Goal: Information Seeking & Learning: Learn about a topic

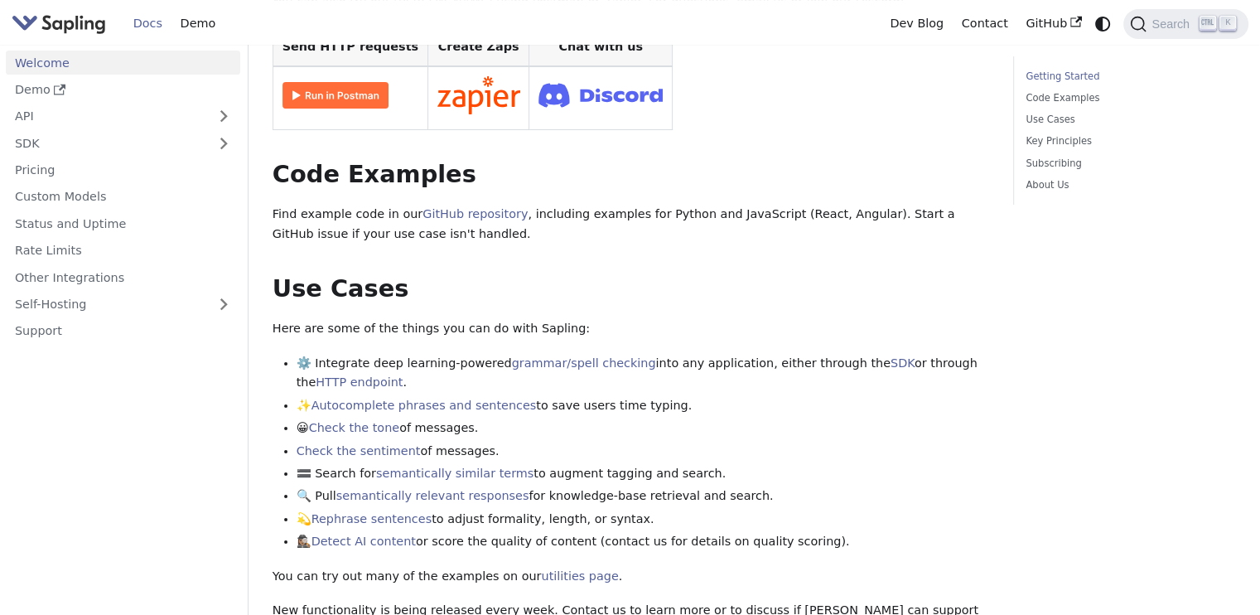
scroll to position [497, 0]
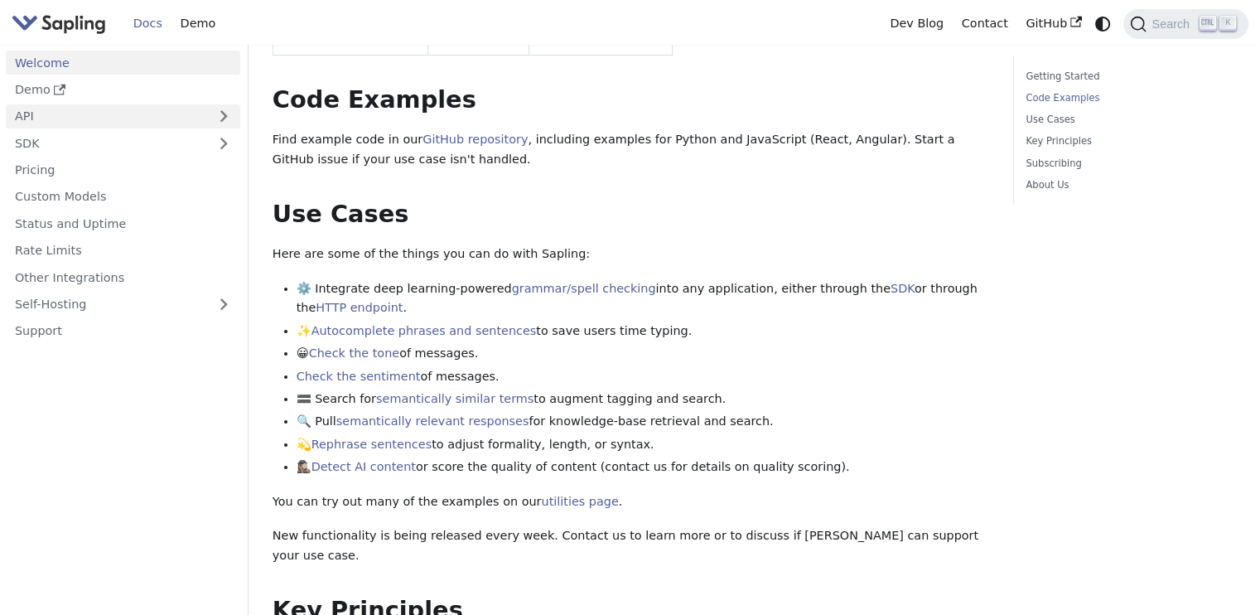
click at [31, 120] on link "API" at bounding box center [106, 116] width 201 height 24
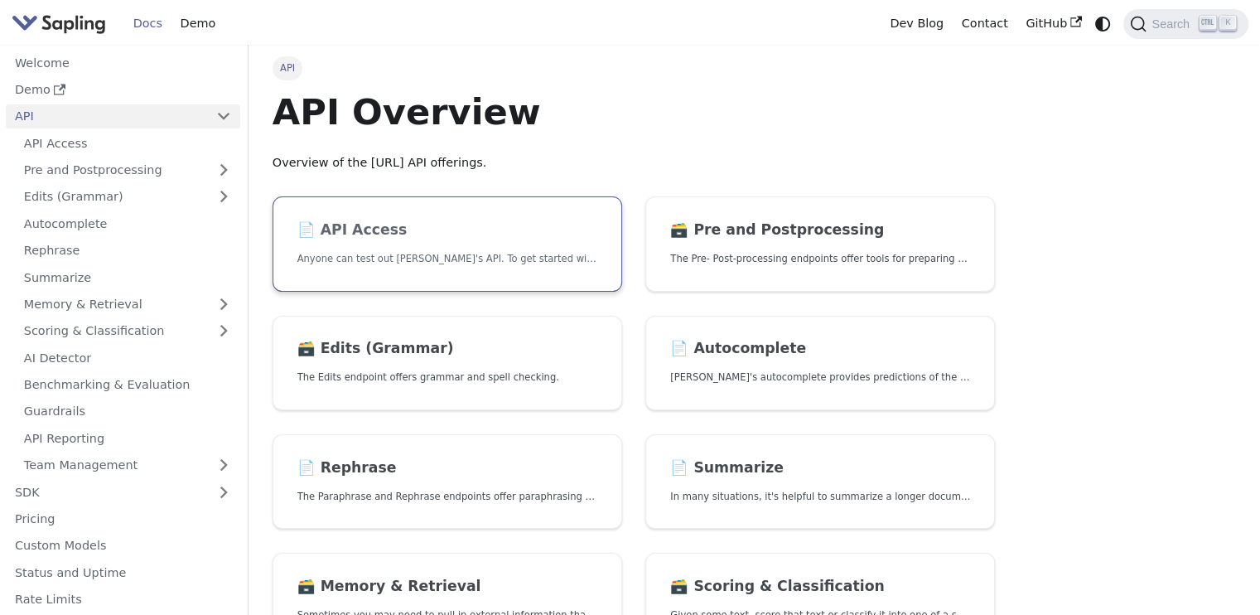
click at [388, 234] on h2 "📄️ API Access" at bounding box center [447, 230] width 300 height 18
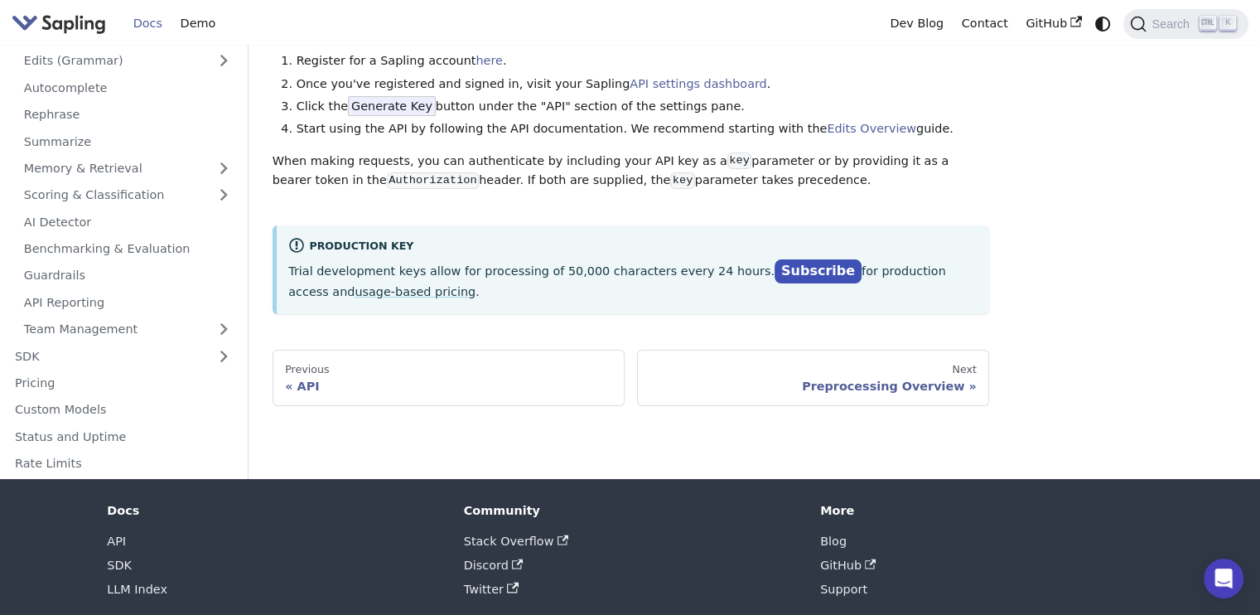
scroll to position [166, 0]
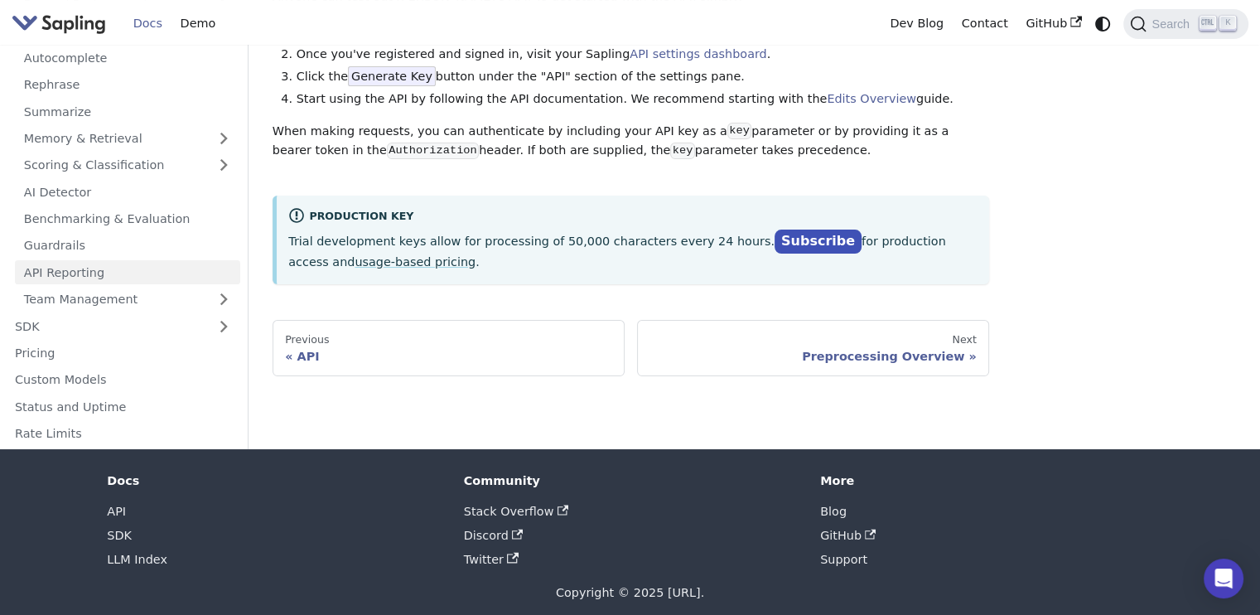
click at [73, 266] on link "API Reporting" at bounding box center [127, 272] width 225 height 24
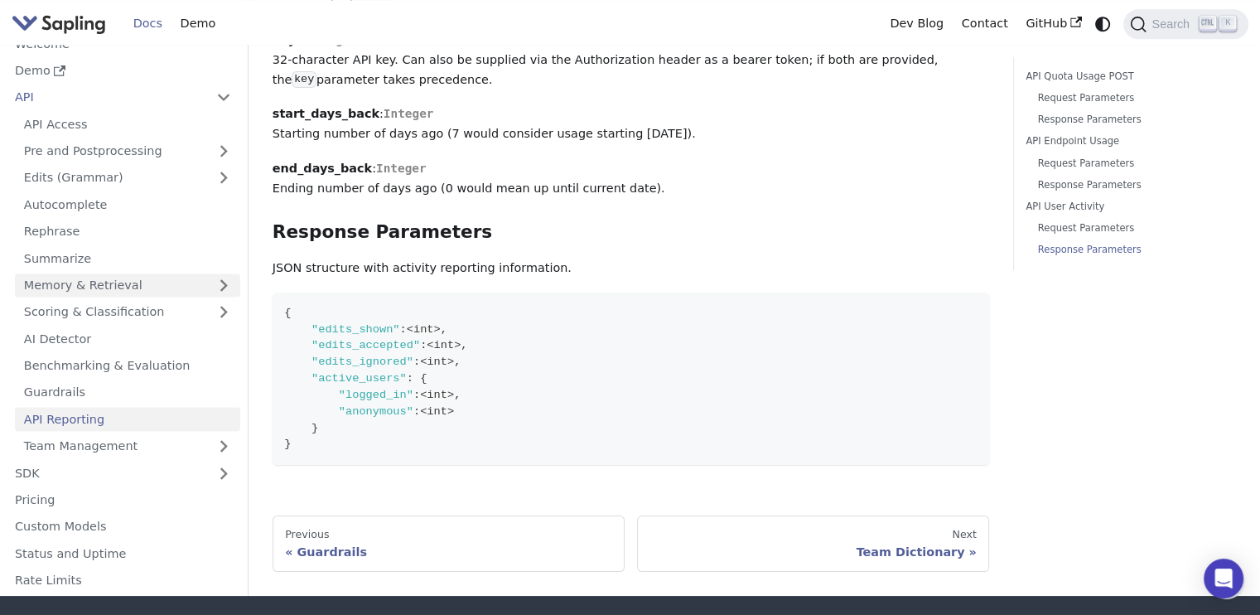
scroll to position [83, 0]
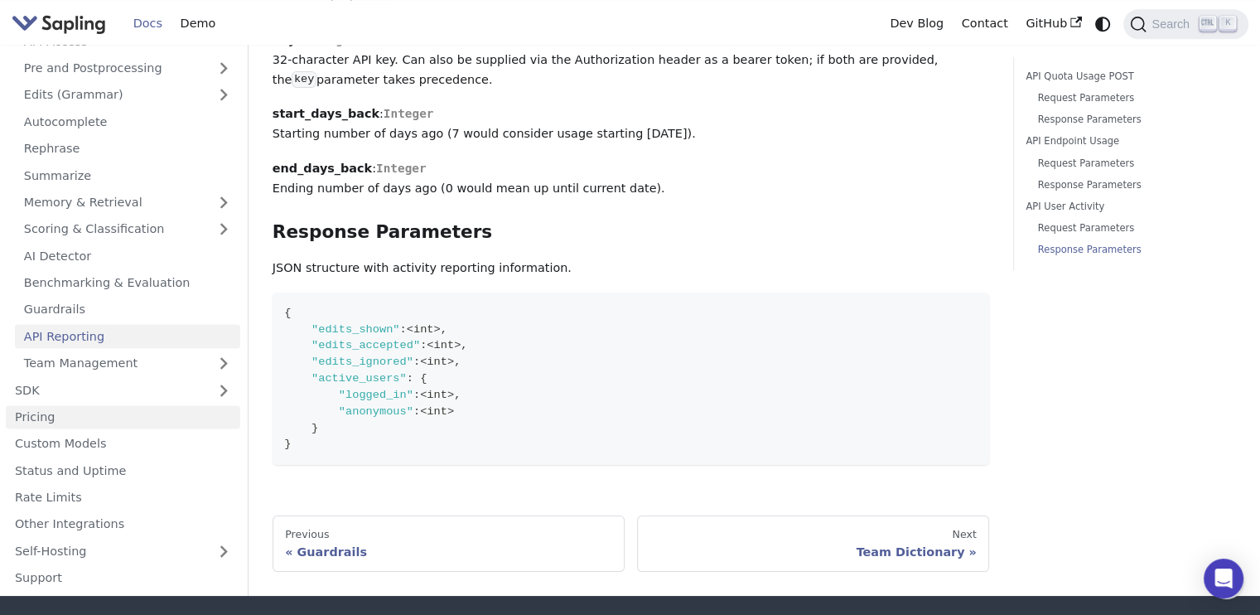
click at [26, 423] on link "Pricing" at bounding box center [123, 416] width 234 height 24
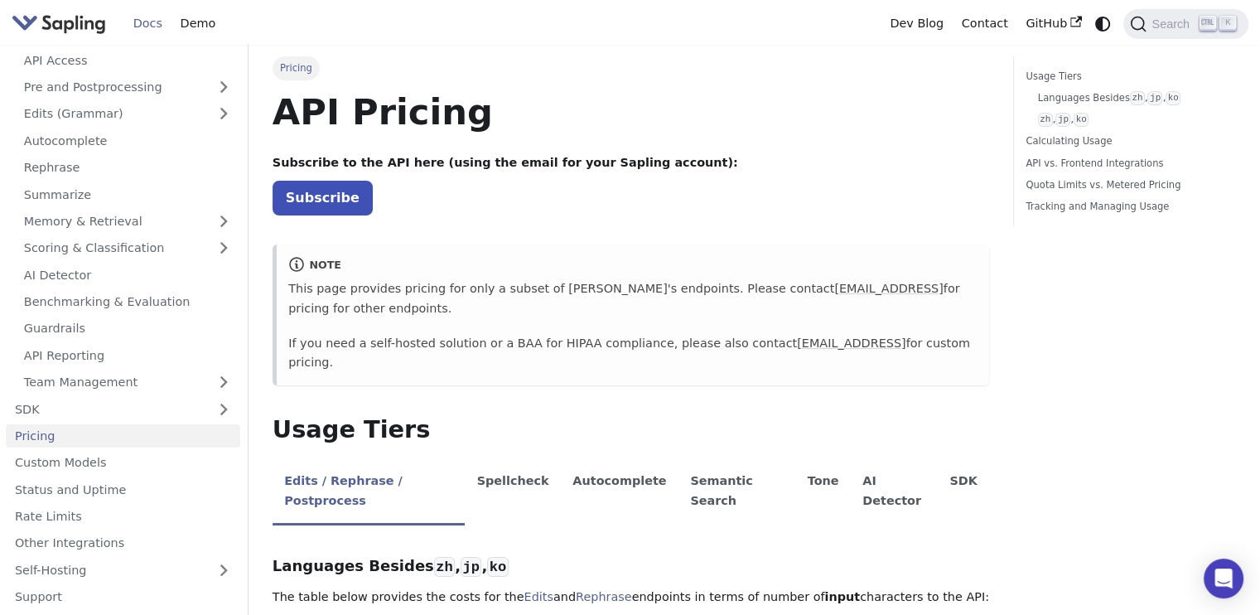
scroll to position [83, 0]
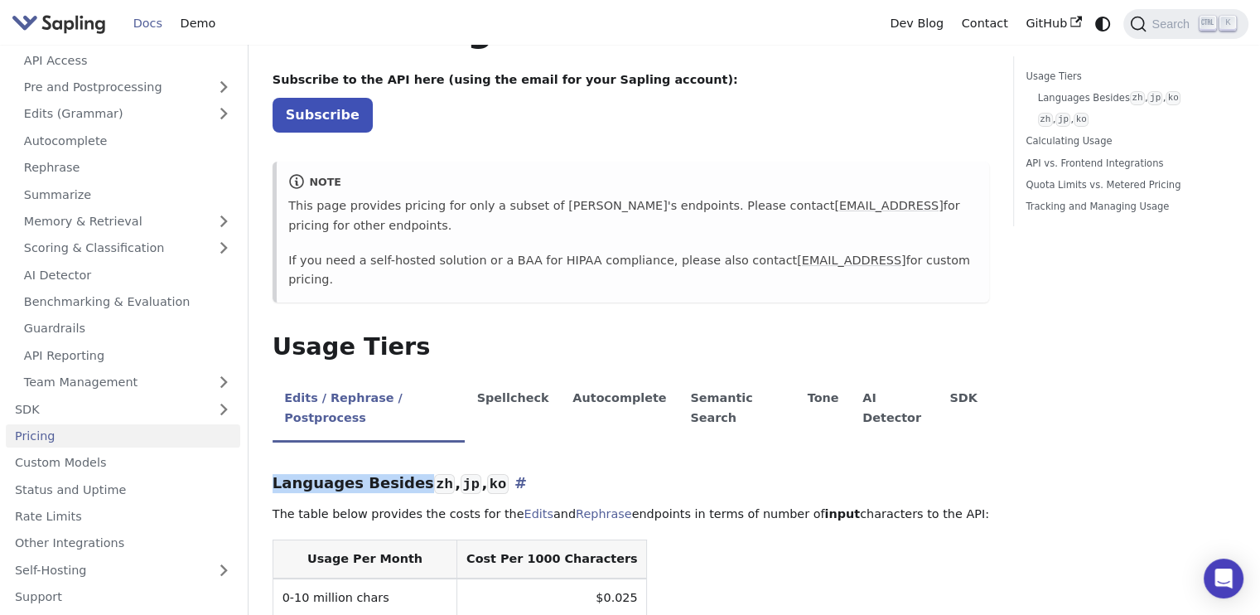
drag, startPoint x: 268, startPoint y: 423, endPoint x: 402, endPoint y: 426, distance: 133.4
click at [527, 332] on h2 "Usage Tiers ​" at bounding box center [631, 347] width 717 height 30
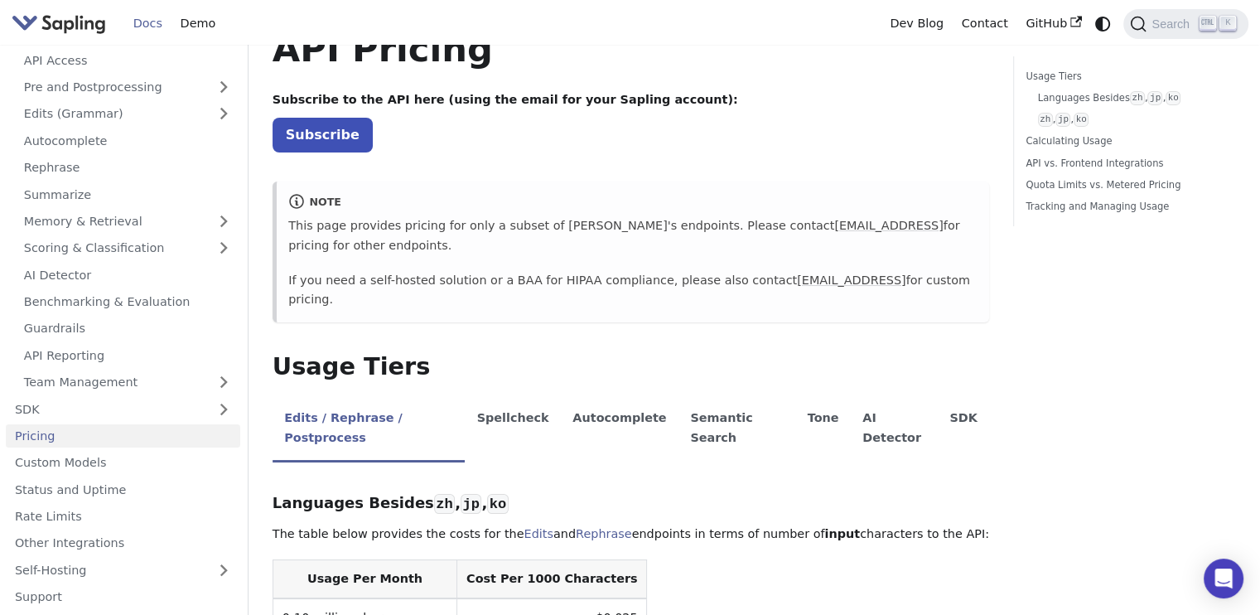
scroll to position [166, 0]
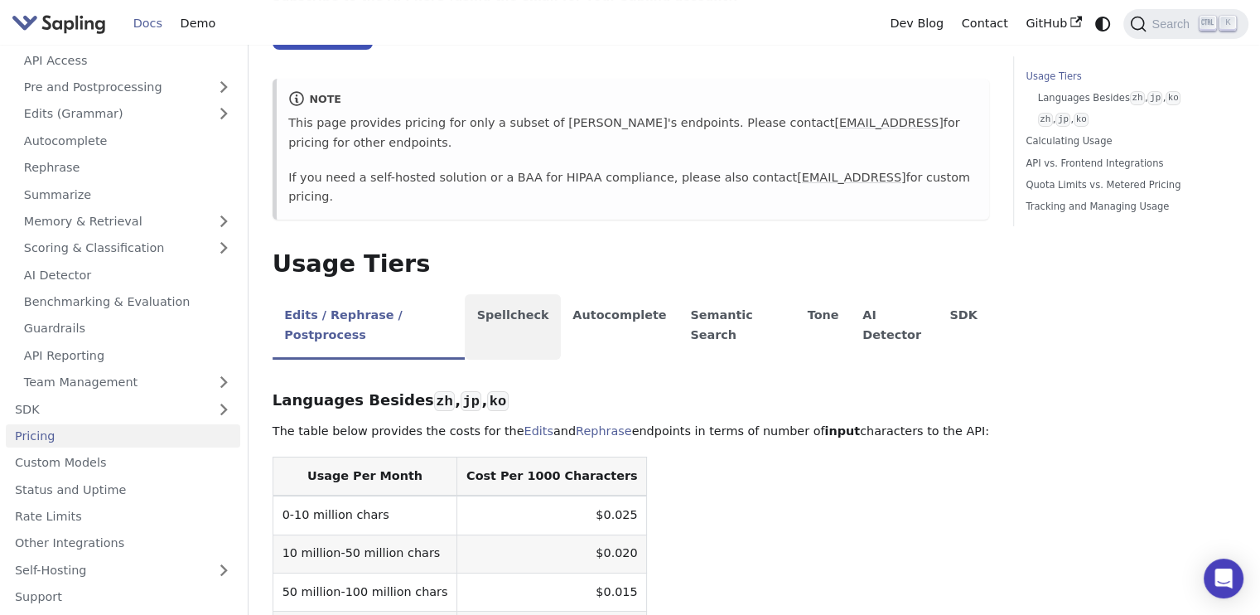
click at [515, 294] on li "Spellcheck" at bounding box center [513, 326] width 96 height 65
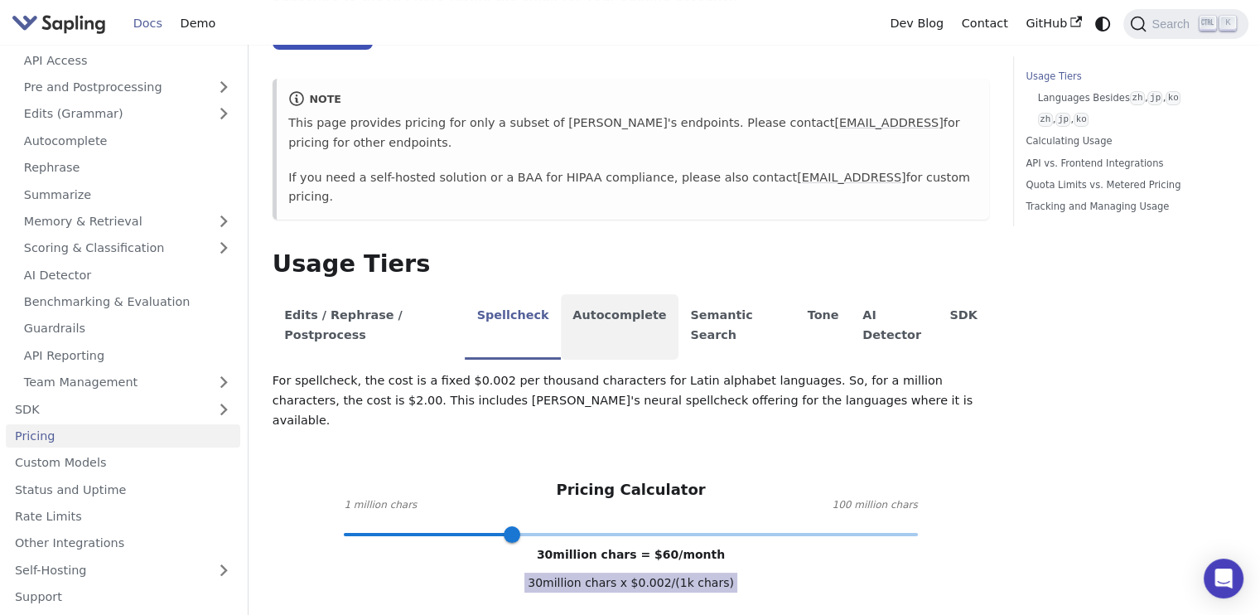
click at [587, 294] on li "Autocomplete" at bounding box center [620, 326] width 118 height 65
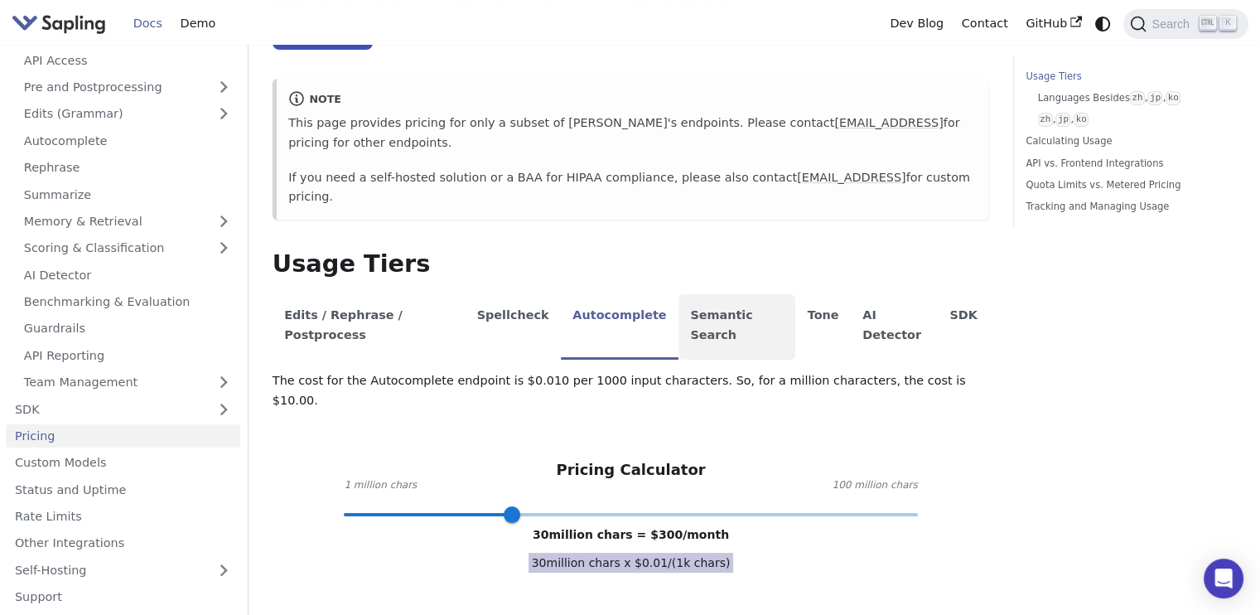
click at [684, 294] on li "Semantic Search" at bounding box center [737, 326] width 117 height 65
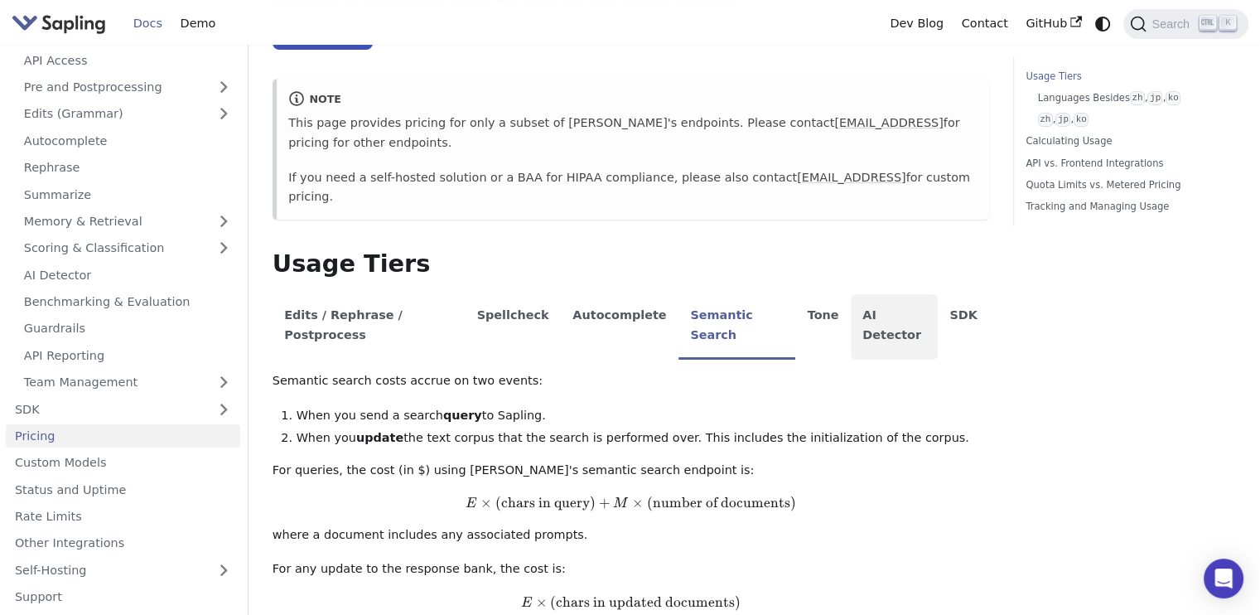
click at [851, 294] on li "AI Detector" at bounding box center [894, 326] width 87 height 65
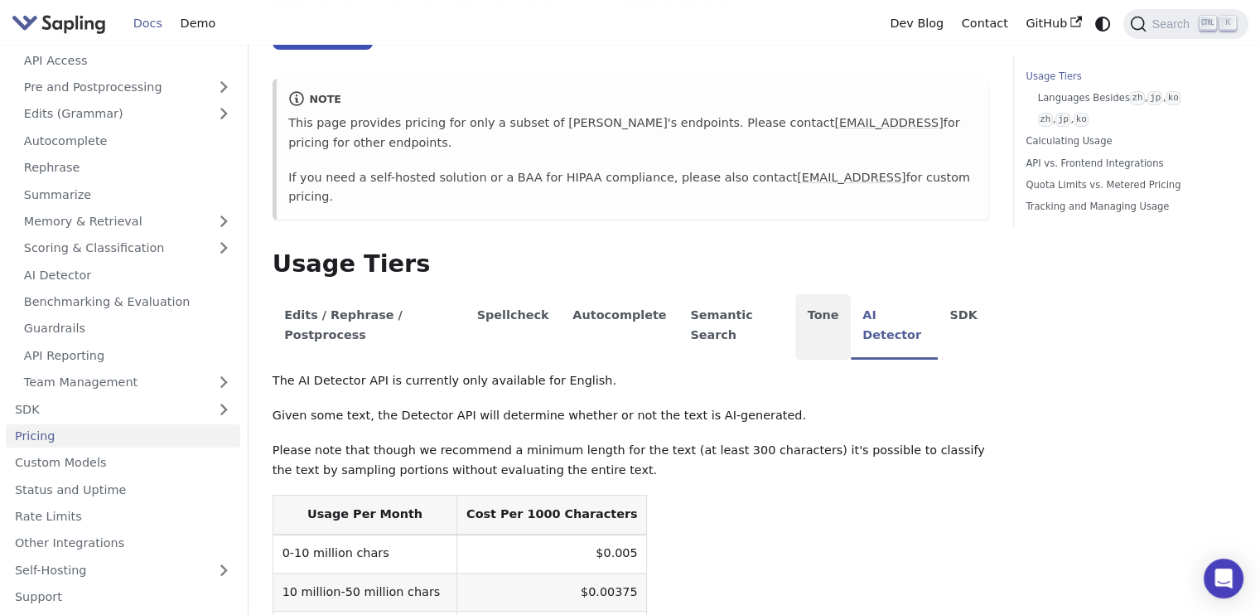
click at [795, 294] on li "Tone" at bounding box center [823, 326] width 56 height 65
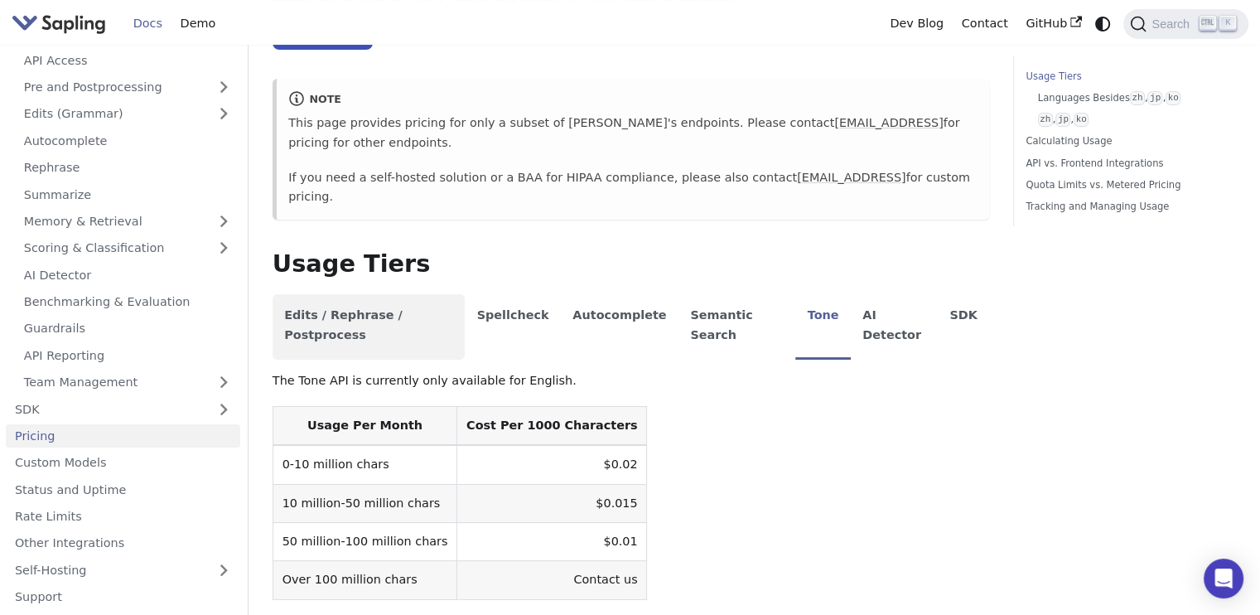
click at [305, 294] on li "Edits / Rephrase / Postprocess" at bounding box center [369, 326] width 192 height 65
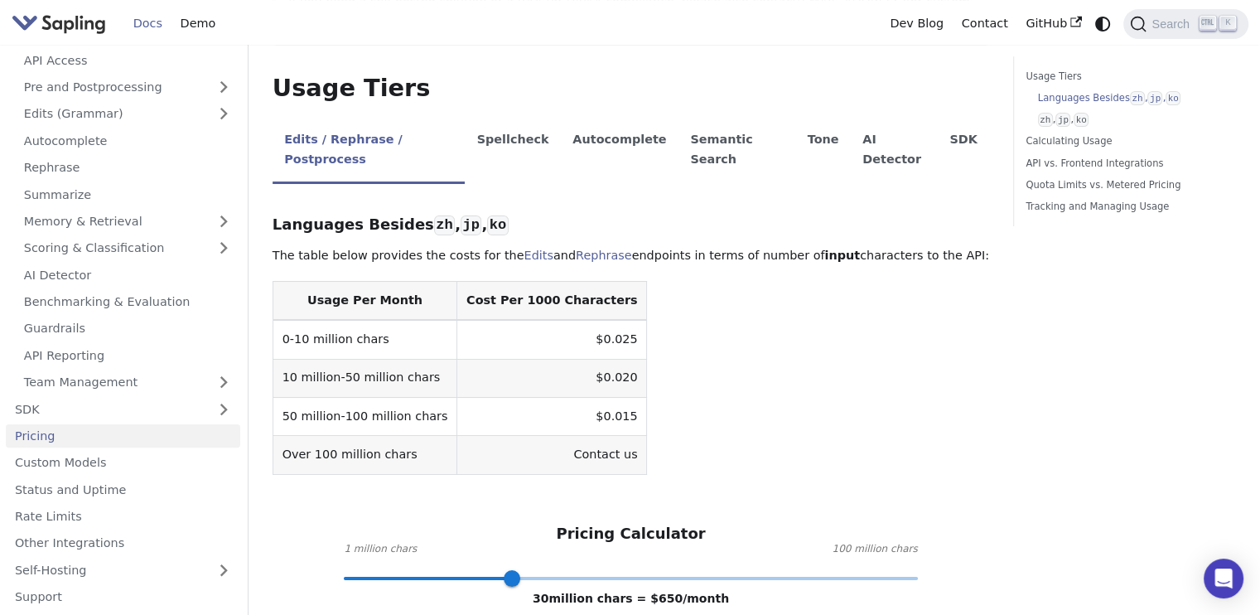
scroll to position [0, 0]
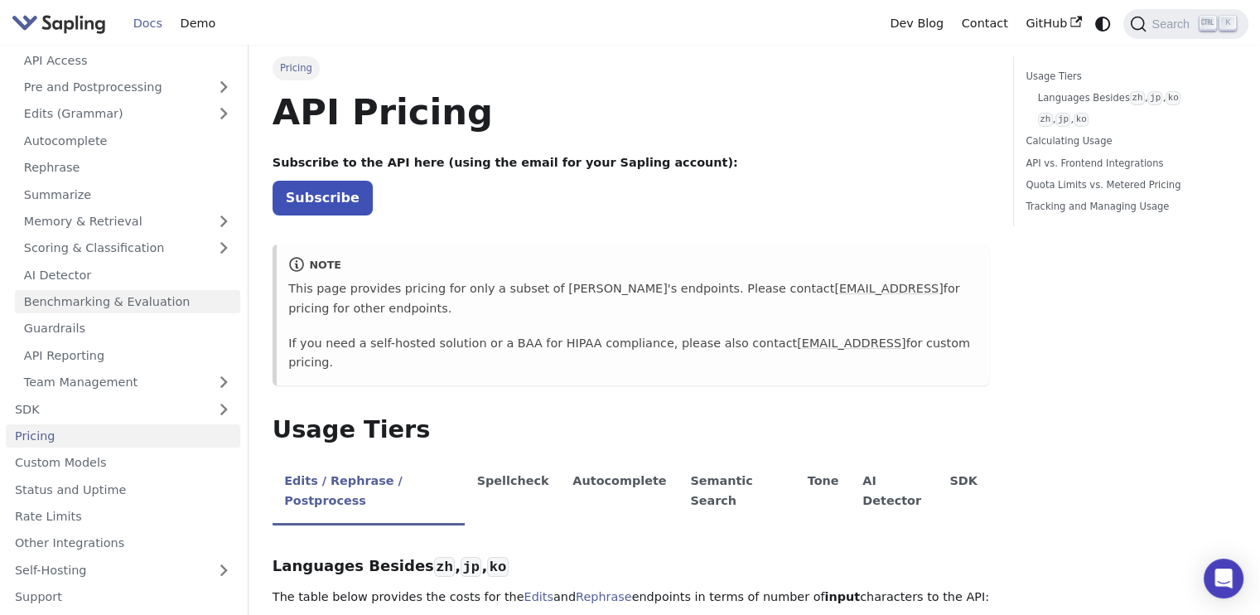
click at [52, 309] on link "Benchmarking & Evaluation" at bounding box center [127, 302] width 225 height 24
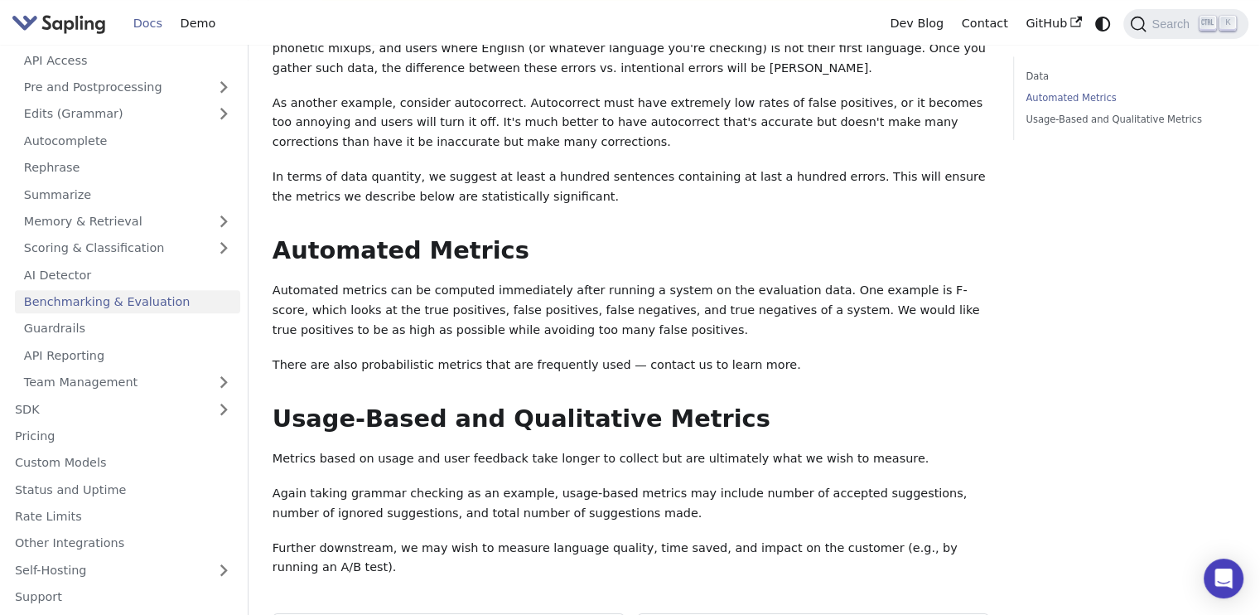
scroll to position [829, 0]
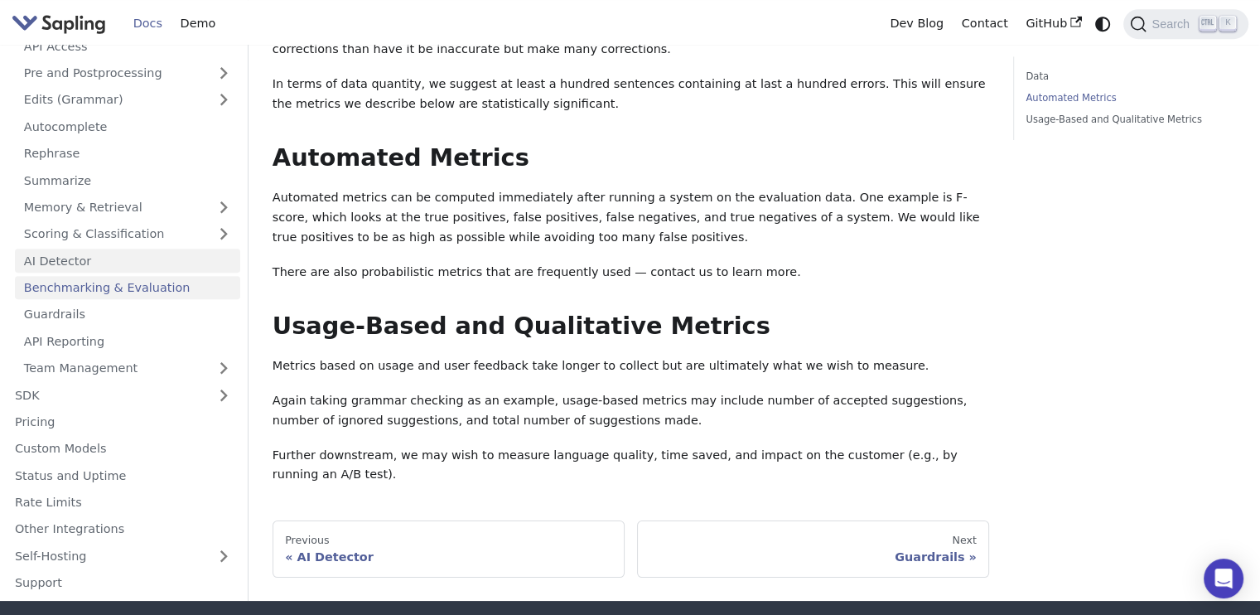
click at [85, 249] on link "AI Detector" at bounding box center [127, 261] width 225 height 24
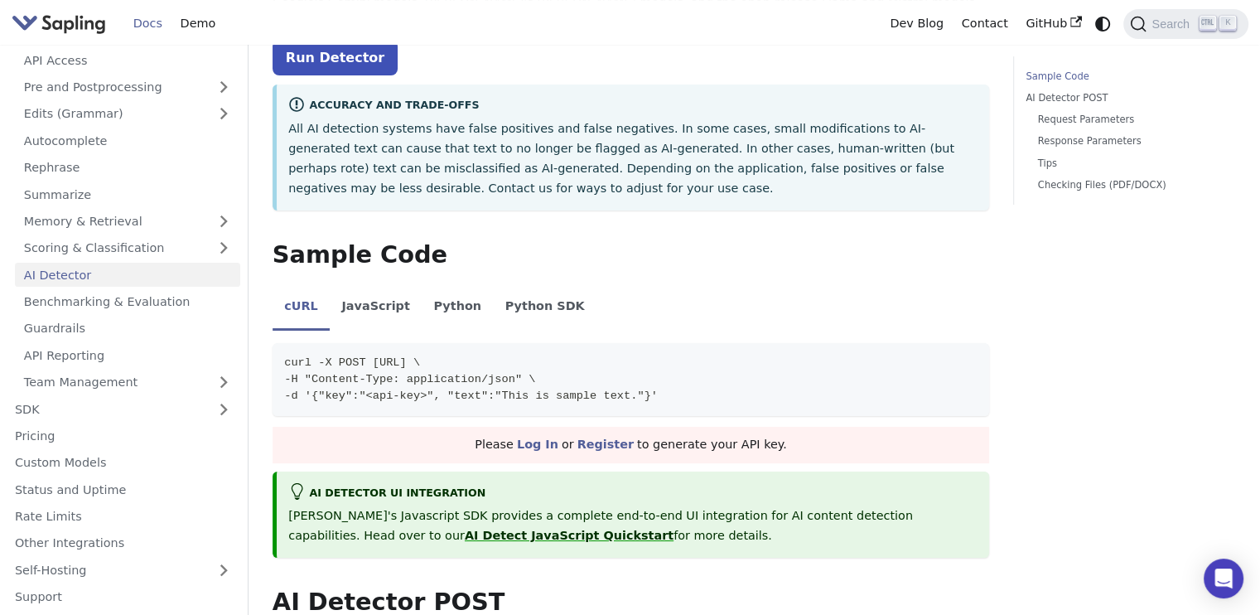
scroll to position [249, 0]
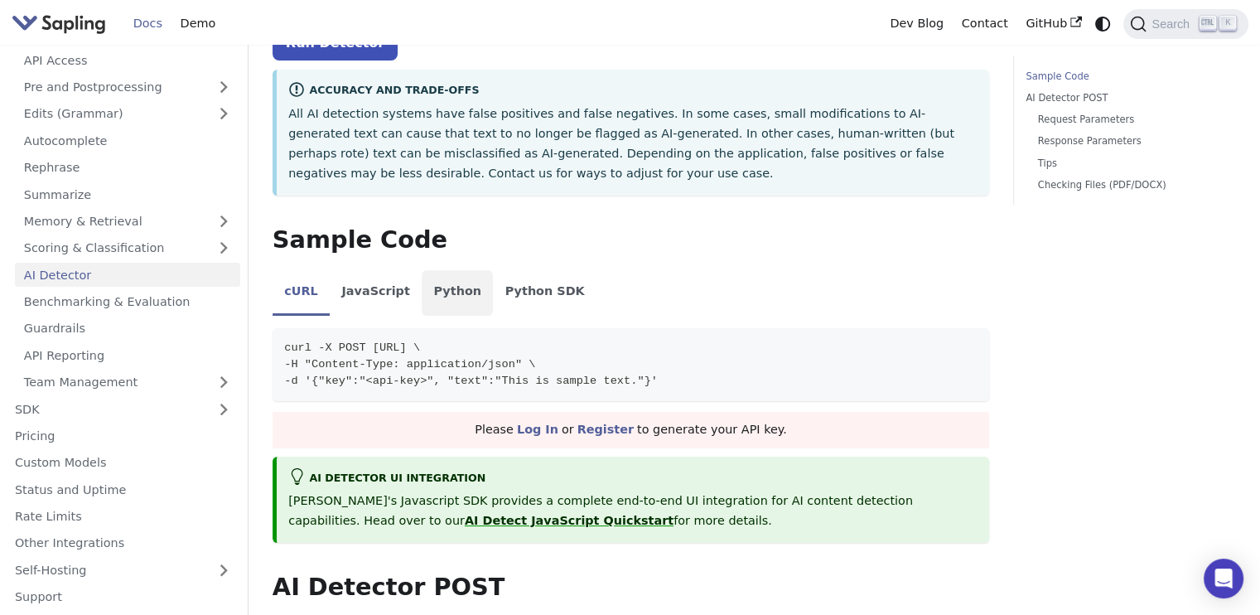
click at [440, 286] on li "Python" at bounding box center [457, 293] width 71 height 46
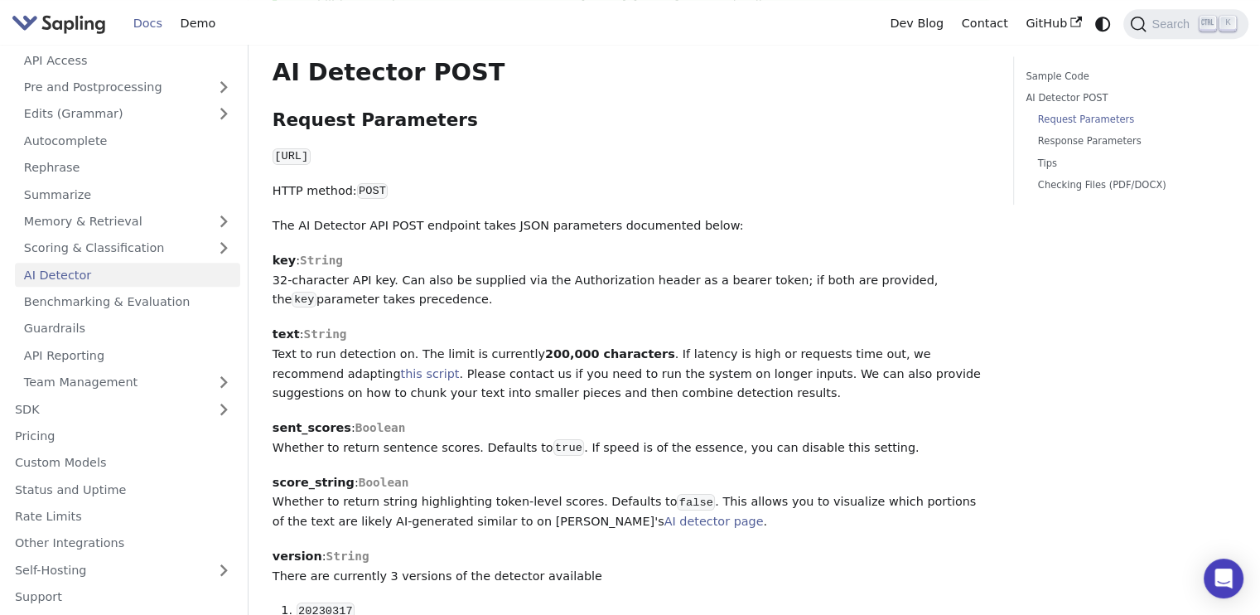
scroll to position [994, 0]
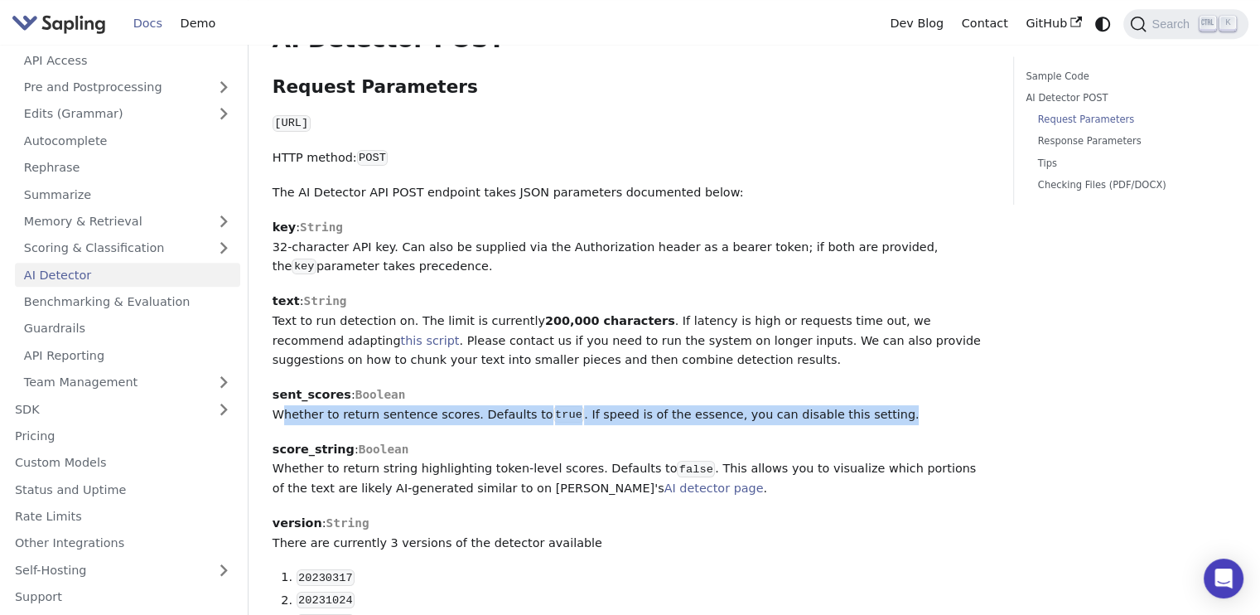
drag, startPoint x: 264, startPoint y: 417, endPoint x: 882, endPoint y: 417, distance: 617.3
click at [882, 417] on div "API AI Detector On this page AI Detector The endpoint computes the probability …" at bounding box center [630, 493] width 741 height 2862
click at [882, 417] on p "sent_scores : [PERSON_NAME] to return sentence scores. Defaults to true . If sp…" at bounding box center [631, 405] width 717 height 40
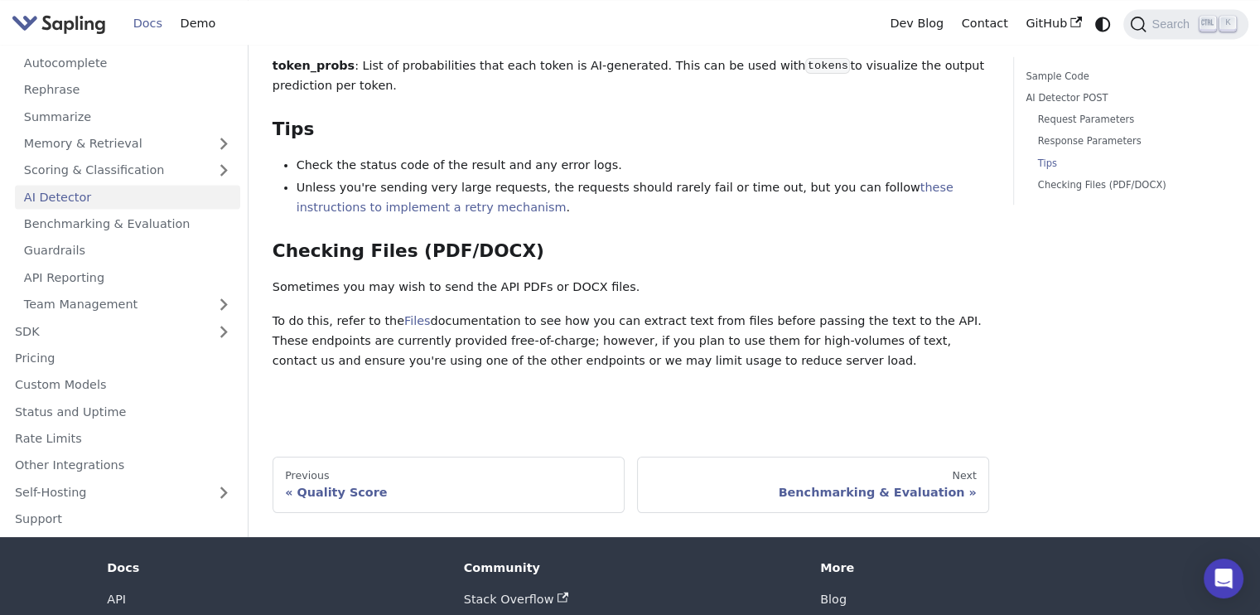
scroll to position [2476, 0]
